Goal: Entertainment & Leisure: Consume media (video, audio)

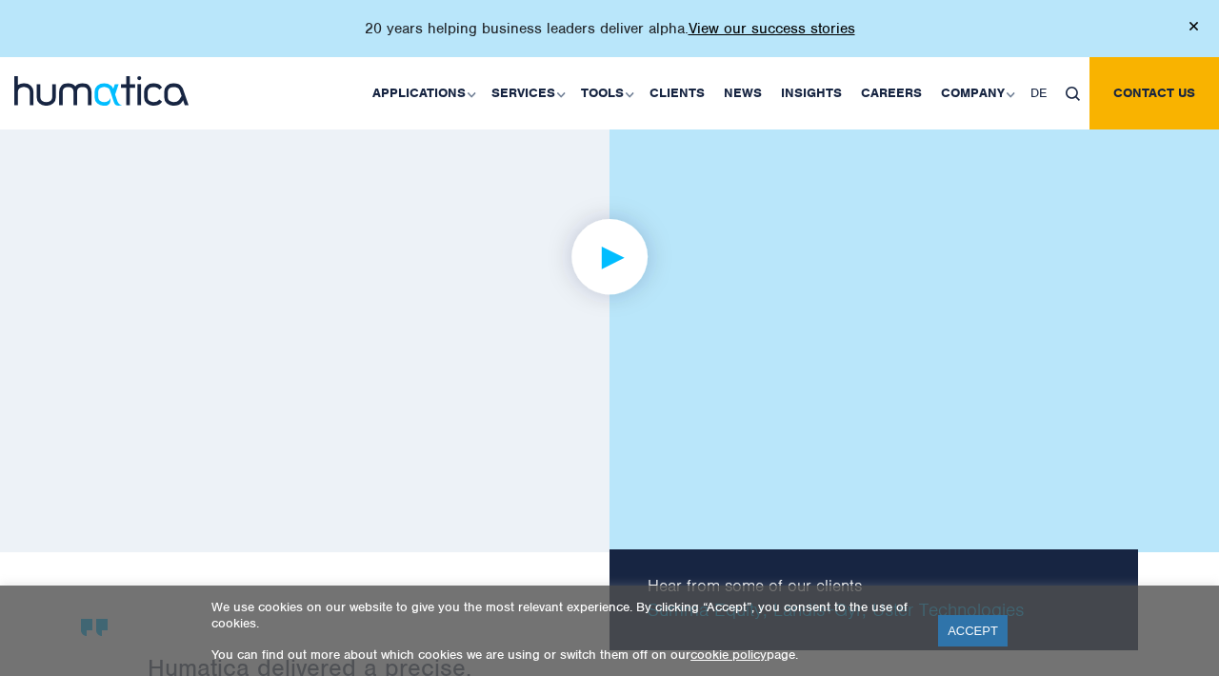
scroll to position [2970, 1]
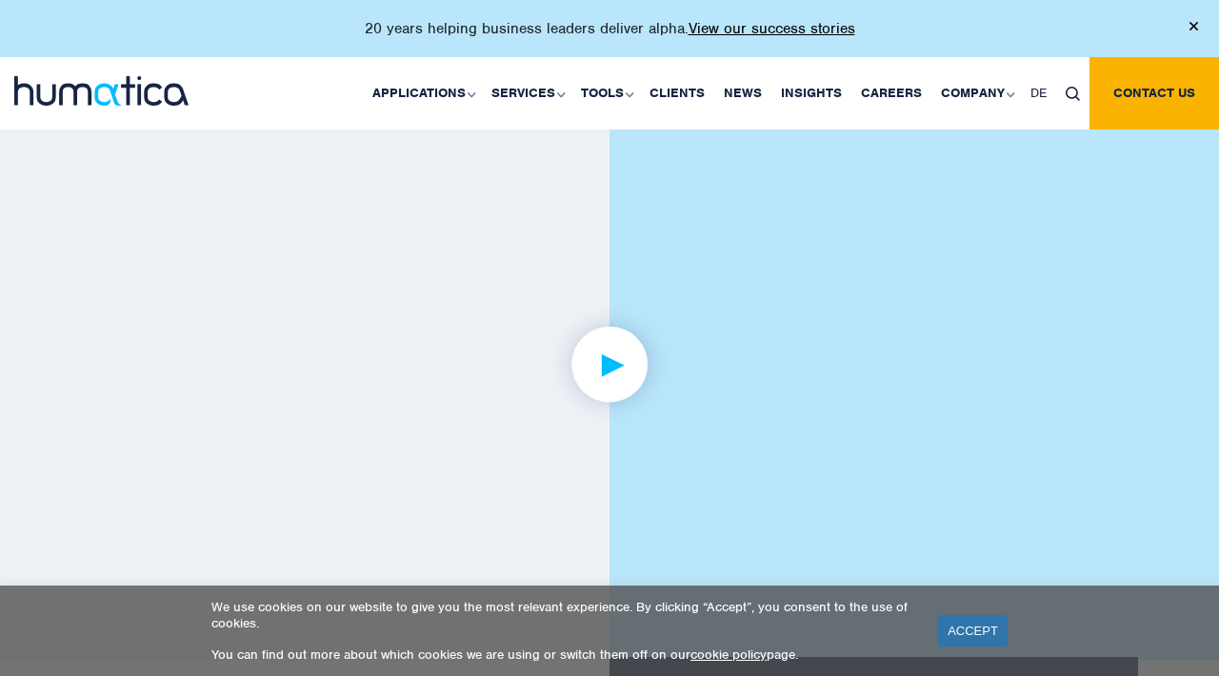
click at [611, 336] on img at bounding box center [610, 364] width 148 height 148
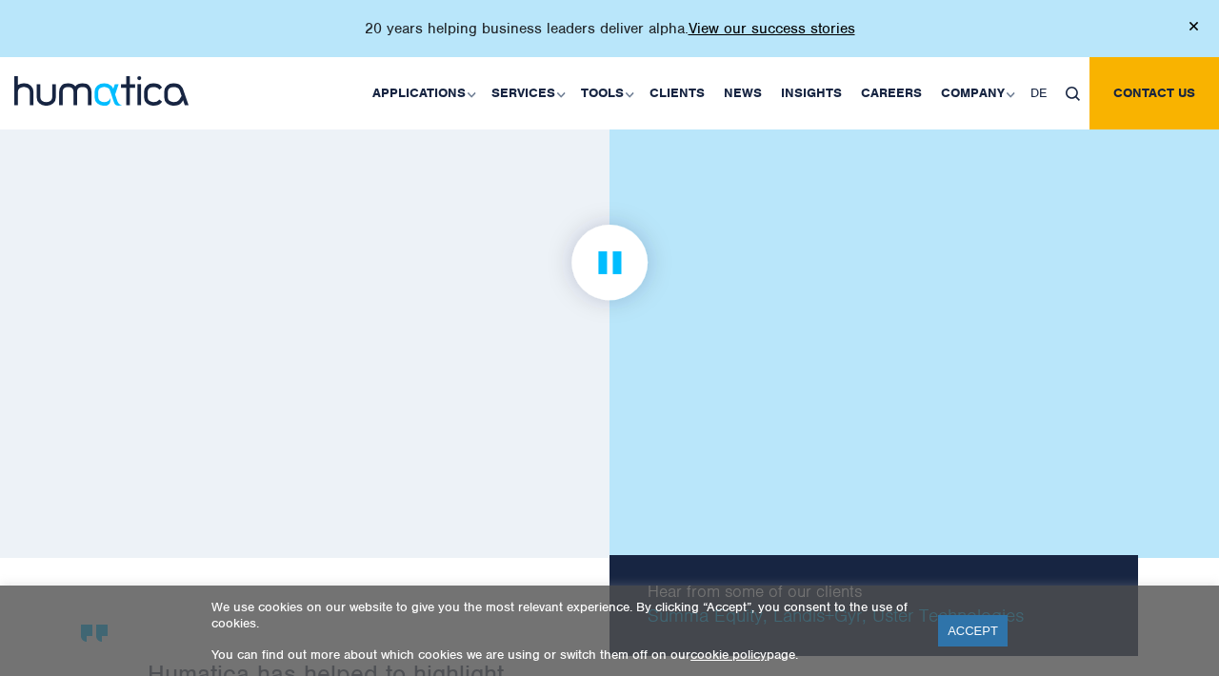
scroll to position [2978, 0]
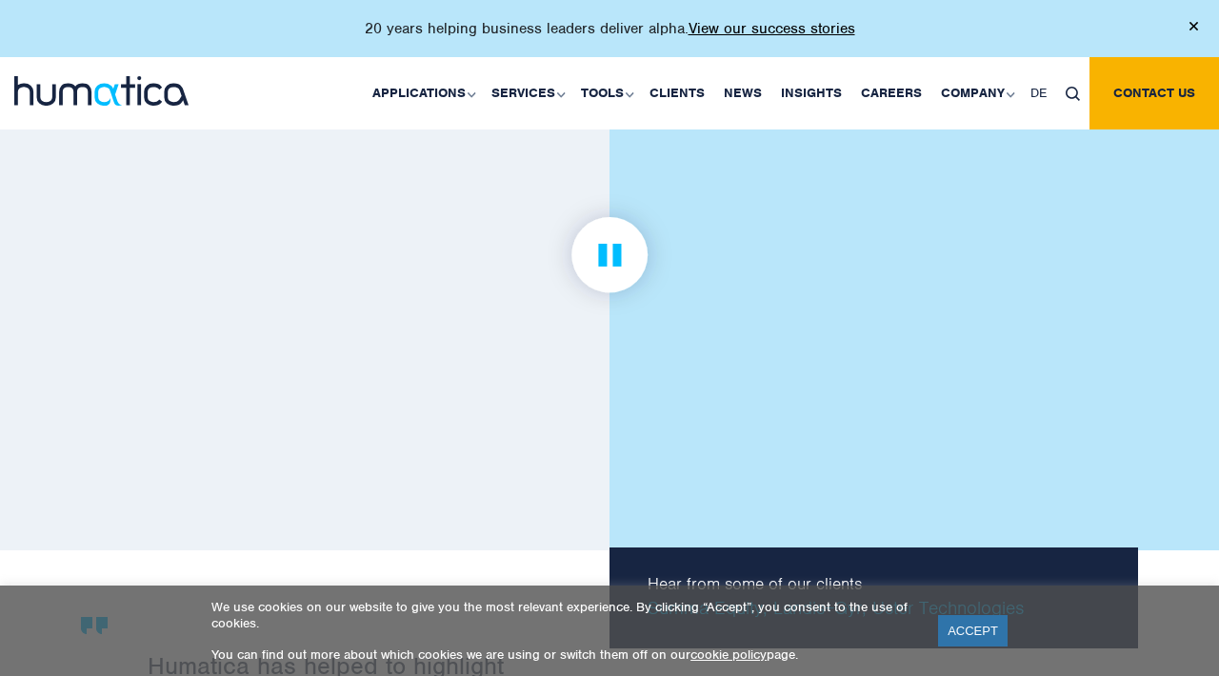
click at [609, 256] on img at bounding box center [610, 255] width 148 height 148
click at [609, 255] on img at bounding box center [610, 255] width 148 height 148
click at [622, 261] on img at bounding box center [610, 255] width 148 height 148
click at [611, 252] on img at bounding box center [610, 255] width 148 height 148
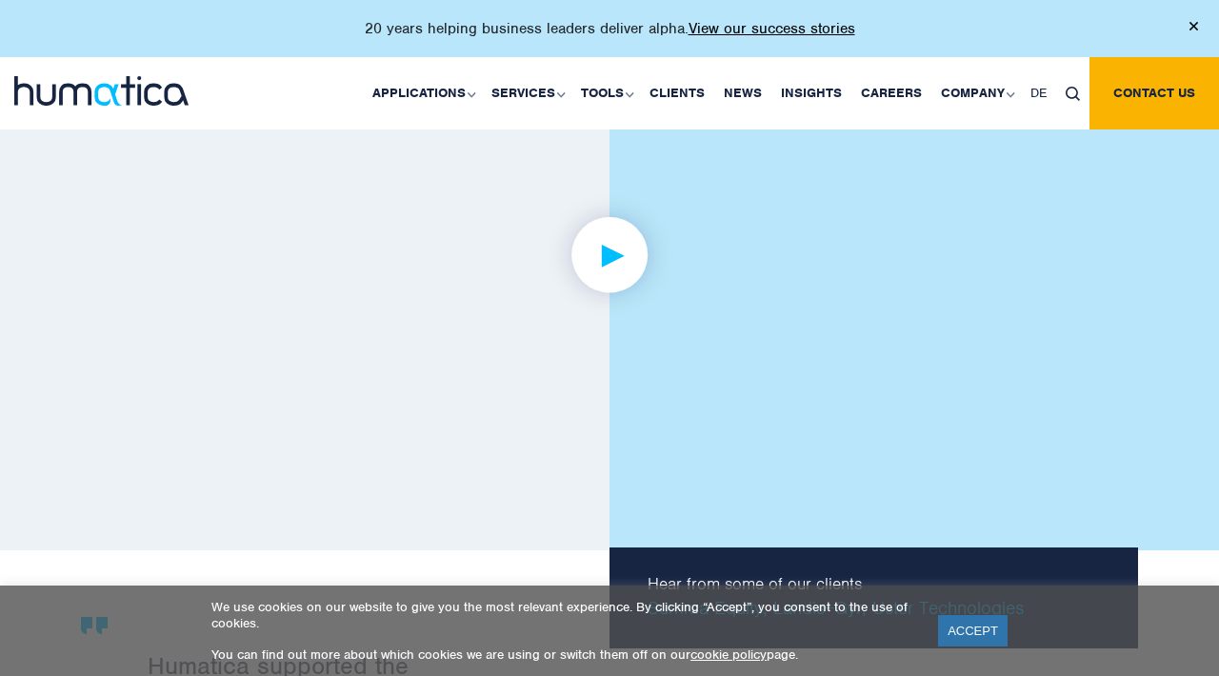
click at [609, 255] on img at bounding box center [610, 255] width 148 height 148
click at [606, 253] on img at bounding box center [610, 255] width 148 height 148
click at [897, 445] on link at bounding box center [609, 255] width 1057 height 590
click at [589, 230] on img at bounding box center [610, 255] width 148 height 148
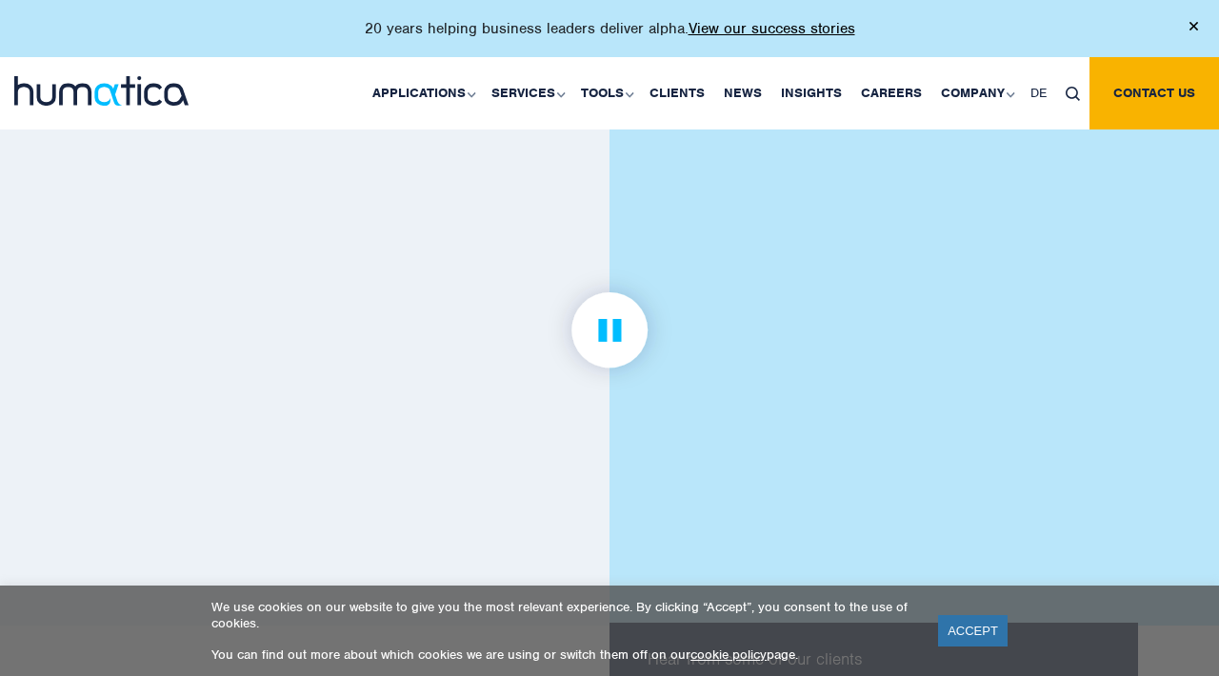
scroll to position [2902, 0]
click at [574, 330] on img at bounding box center [610, 331] width 148 height 148
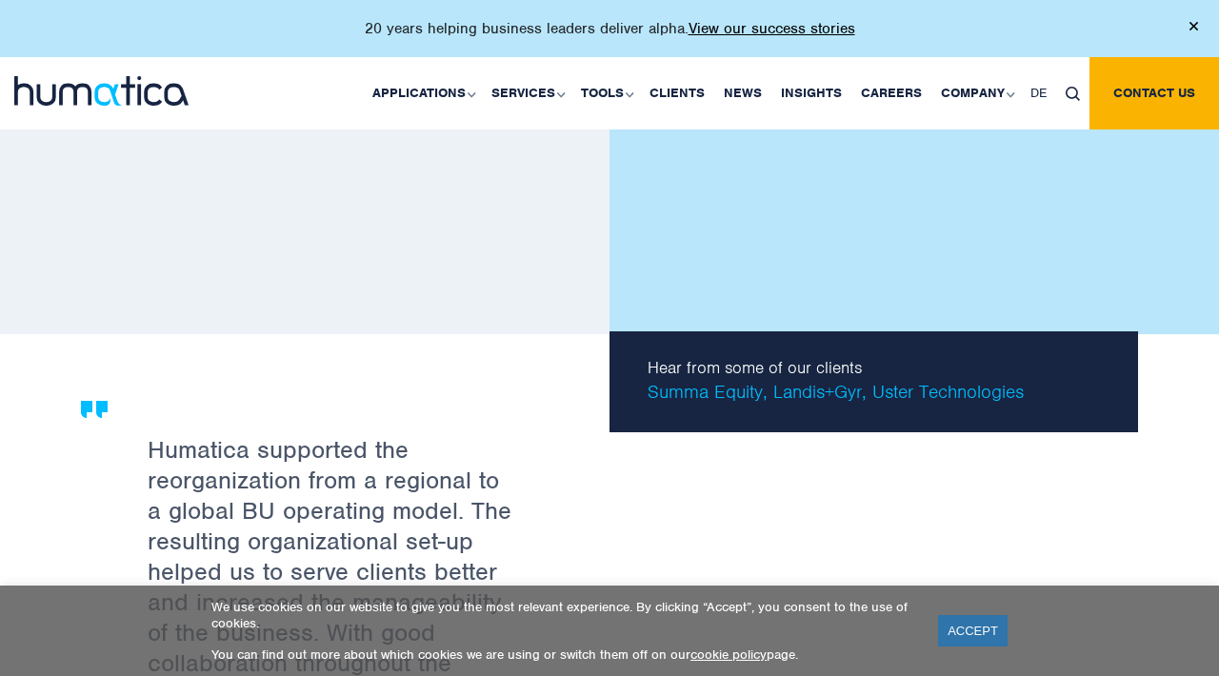
scroll to position [3196, 0]
